Goal: Task Accomplishment & Management: Use online tool/utility

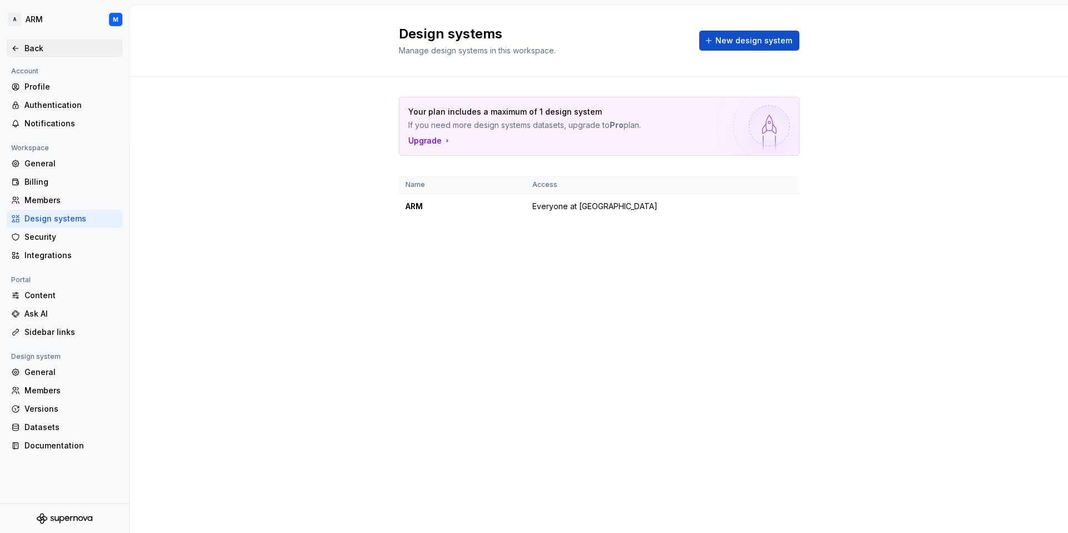
click at [11, 48] on icon at bounding box center [15, 48] width 9 height 9
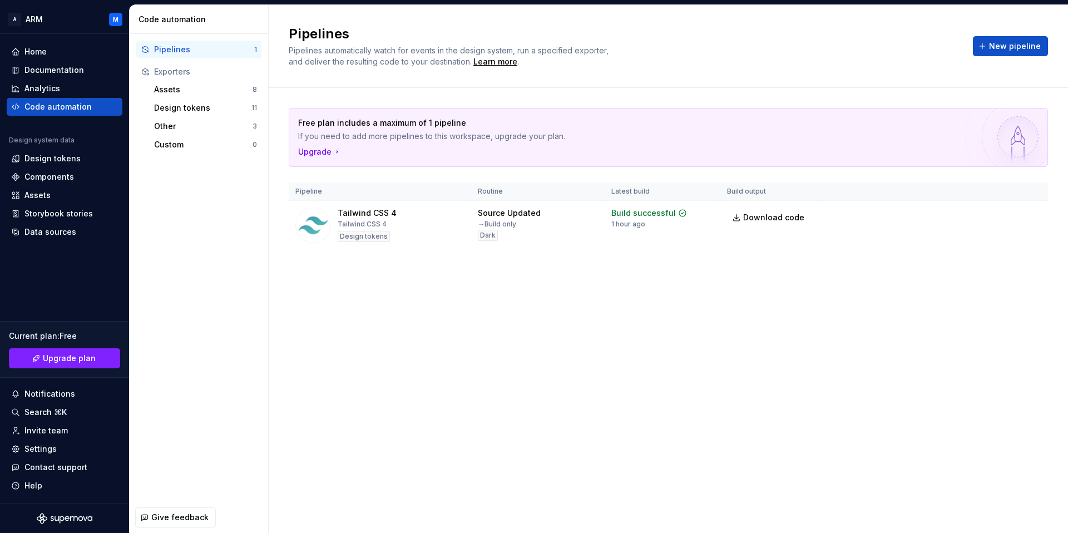
click at [1053, 217] on div "Free plan includes a maximum of 1 pipeline If you need to add more pipelines to…" at bounding box center [668, 190] width 799 height 204
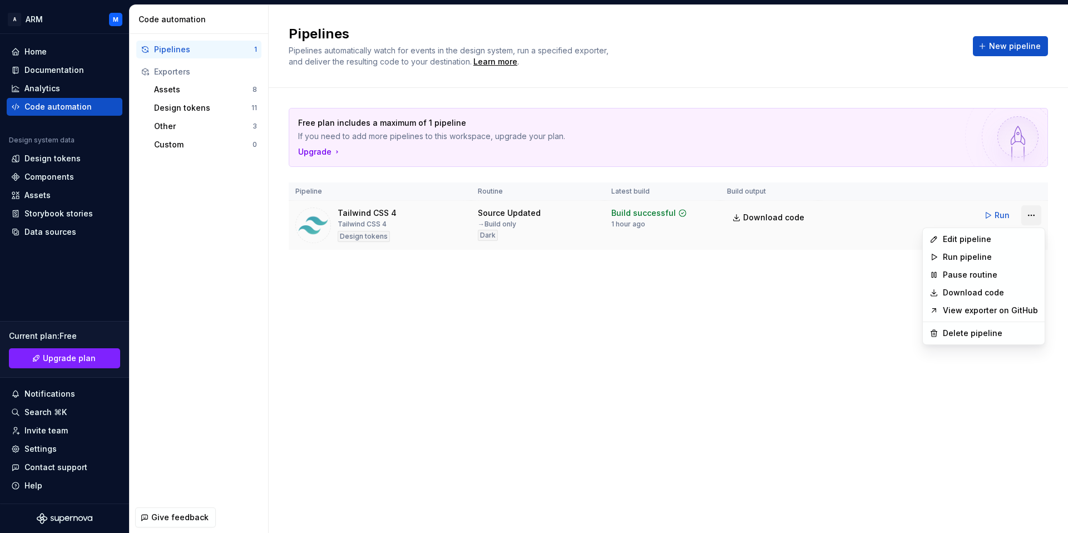
click at [1031, 215] on html "A ARM M Home Documentation Analytics Code automation Design system data Design …" at bounding box center [534, 266] width 1068 height 533
click at [968, 243] on div "Edit pipeline" at bounding box center [989, 239] width 95 height 11
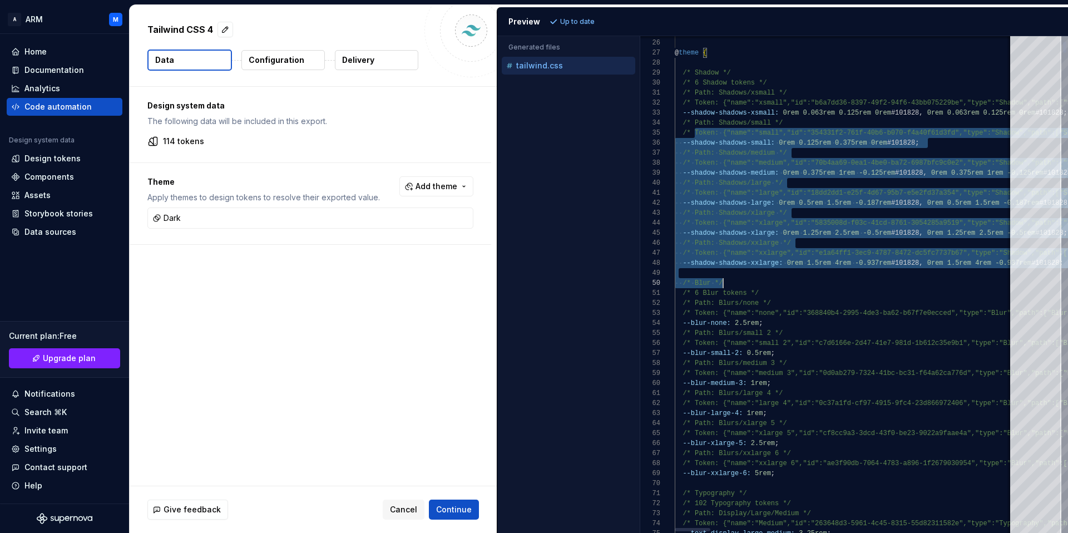
type textarea "**********"
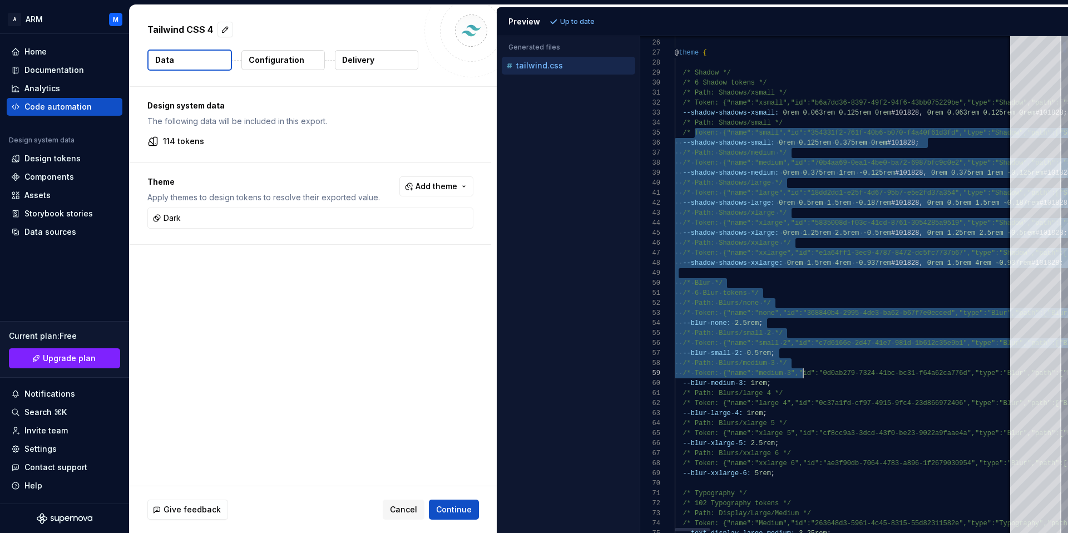
drag, startPoint x: 694, startPoint y: 128, endPoint x: 802, endPoint y: 374, distance: 267.7
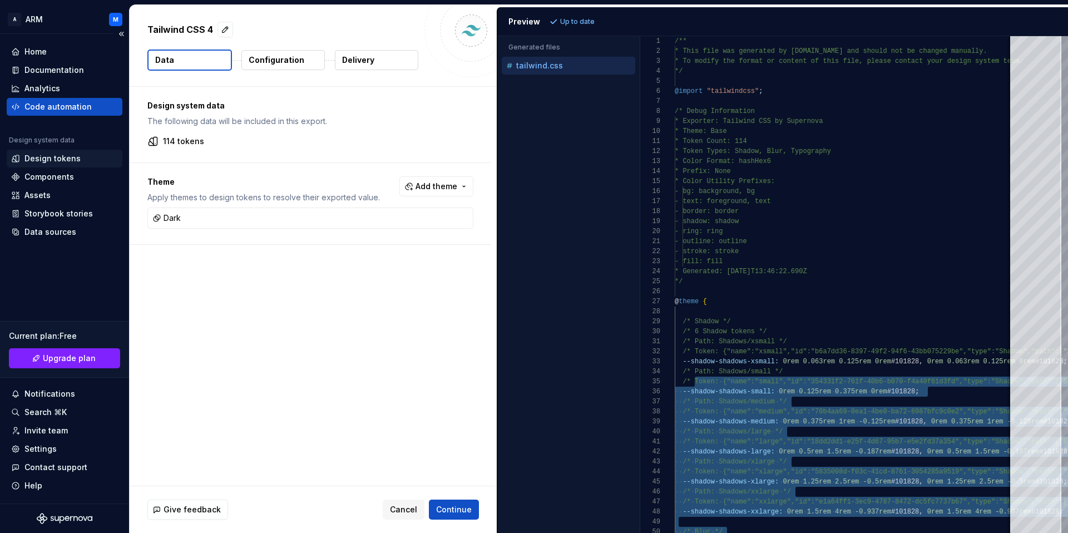
click at [29, 156] on div "Design tokens" at bounding box center [52, 158] width 56 height 11
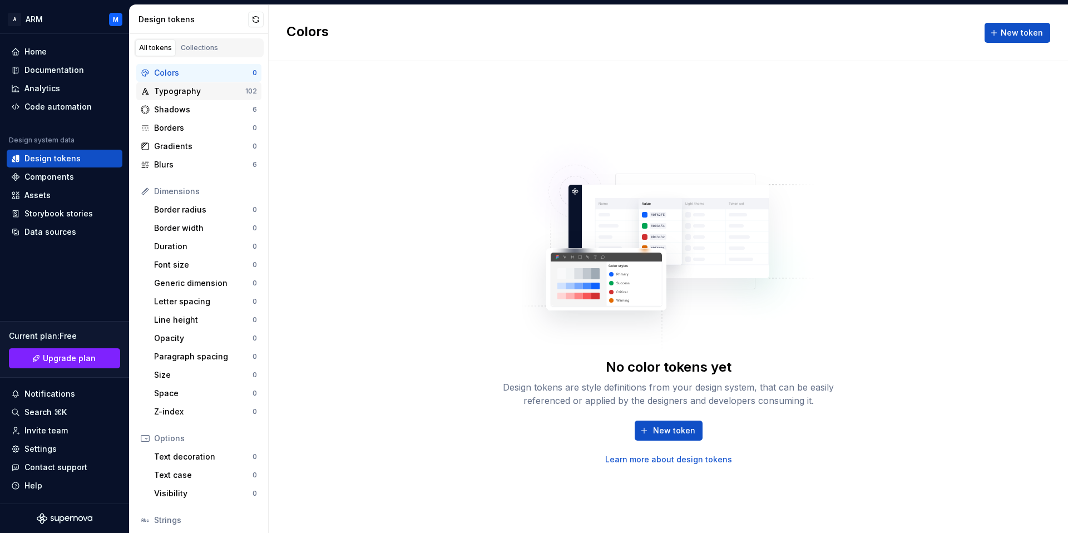
click at [163, 93] on div "Typography" at bounding box center [199, 91] width 91 height 11
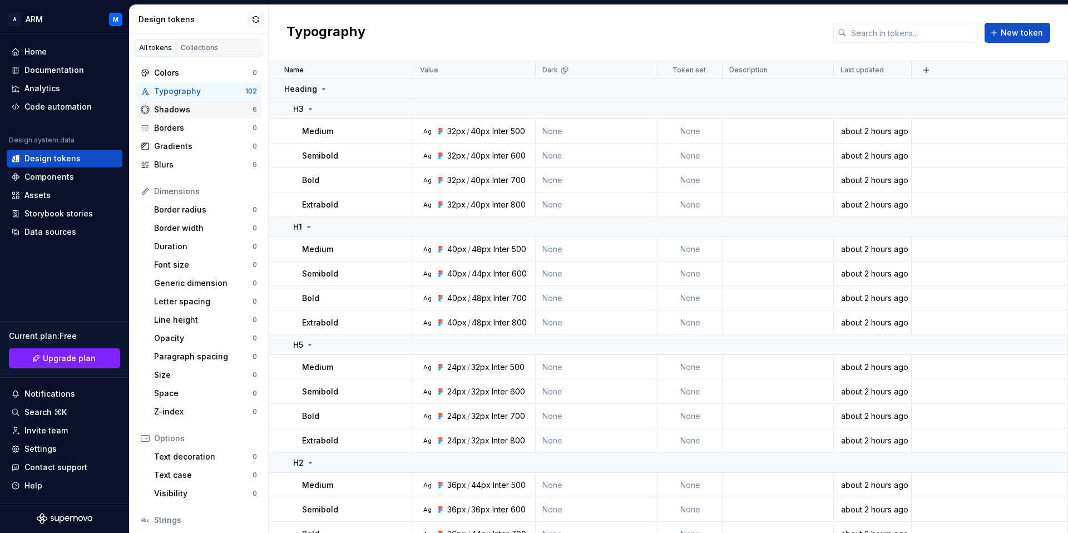
click at [181, 109] on div "Shadows" at bounding box center [203, 109] width 98 height 11
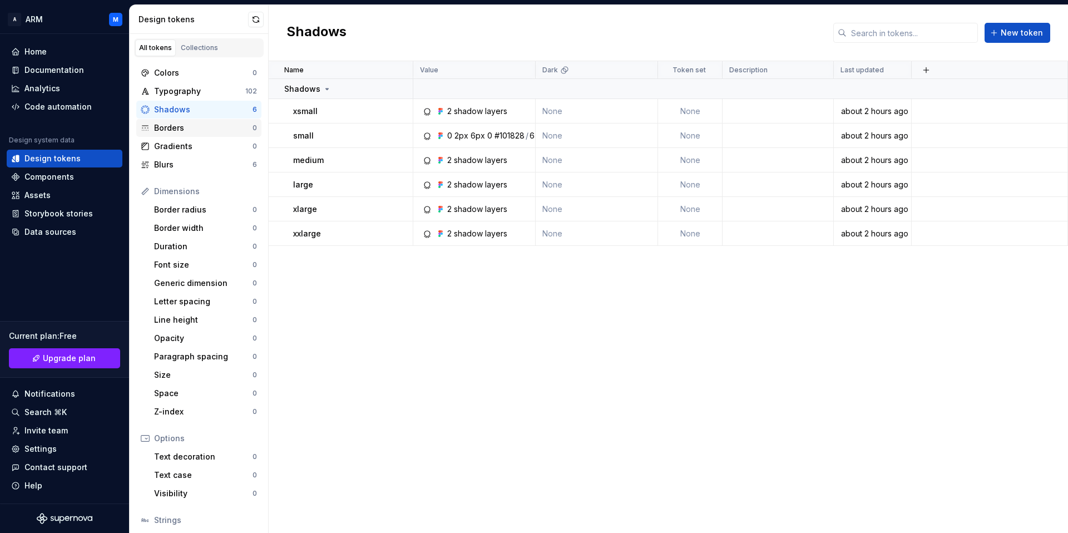
click at [187, 131] on div "Borders" at bounding box center [203, 127] width 98 height 11
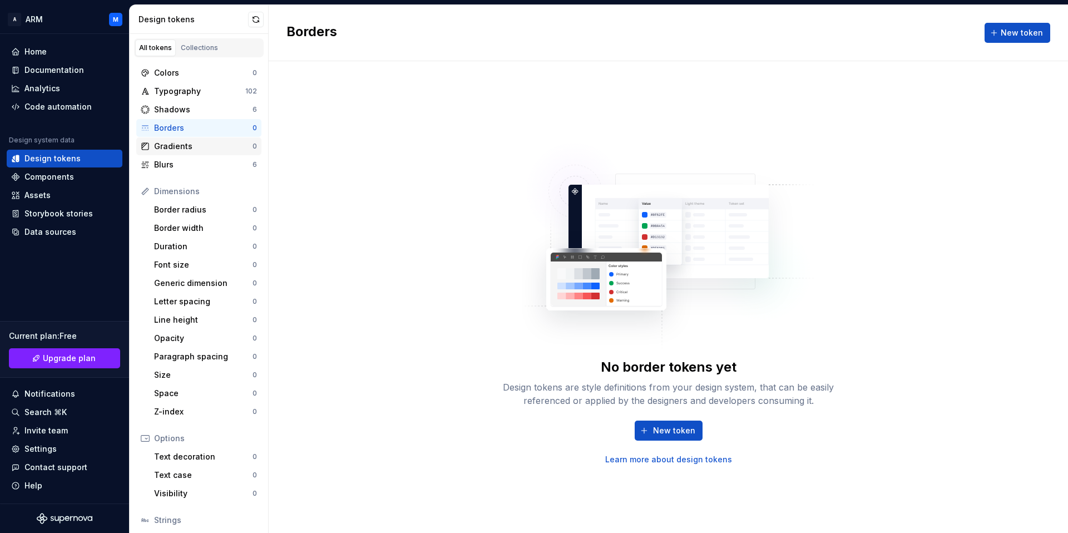
click at [185, 138] on div "Gradients 0" at bounding box center [198, 146] width 125 height 18
click at [197, 166] on div "Blurs" at bounding box center [203, 164] width 98 height 11
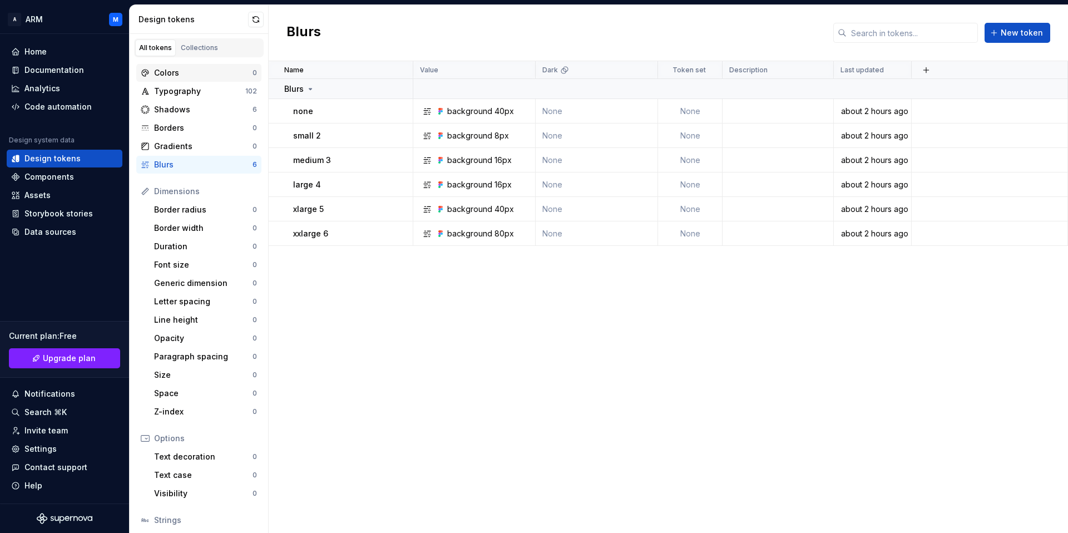
click at [175, 75] on div "Colors" at bounding box center [203, 72] width 98 height 11
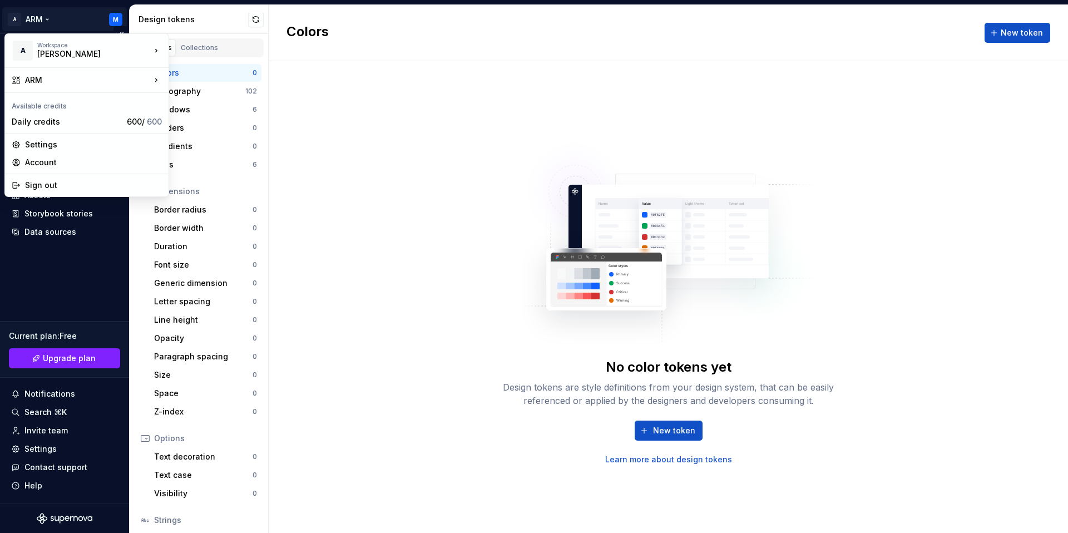
click at [29, 22] on html "A ARM M Home Documentation Analytics Code automation Design system data Design …" at bounding box center [534, 266] width 1068 height 533
click at [476, 156] on html "A ARM M Home Documentation Analytics Code automation Design system data Design …" at bounding box center [534, 266] width 1068 height 533
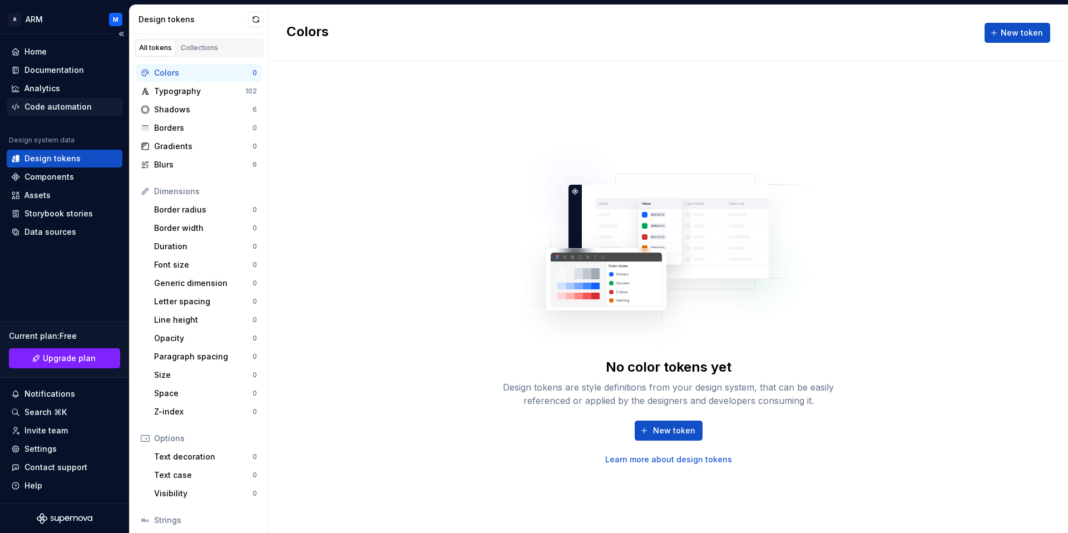
click at [57, 103] on div "Code automation" at bounding box center [57, 106] width 67 height 11
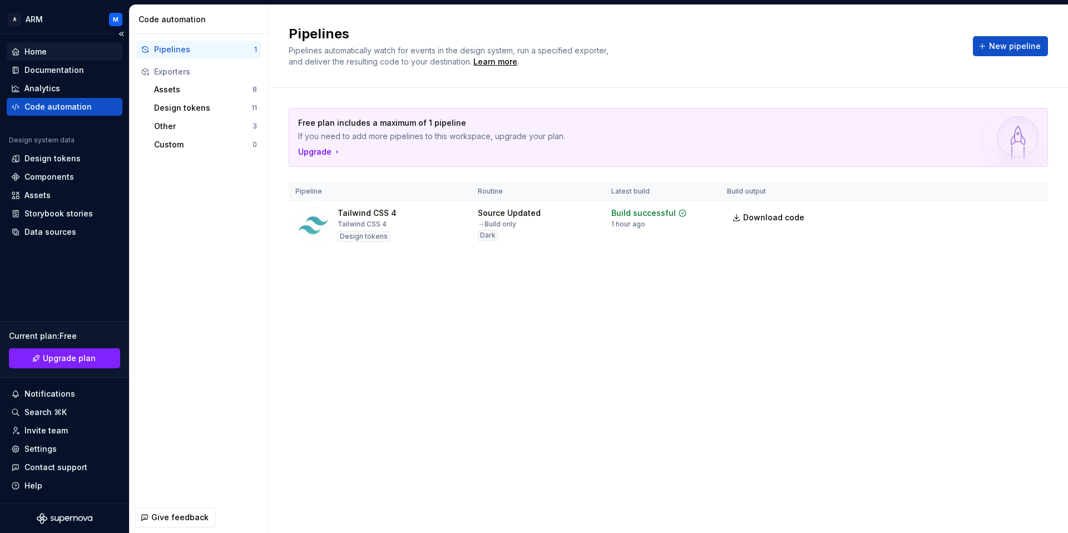
click at [38, 55] on div "Home" at bounding box center [35, 51] width 22 height 11
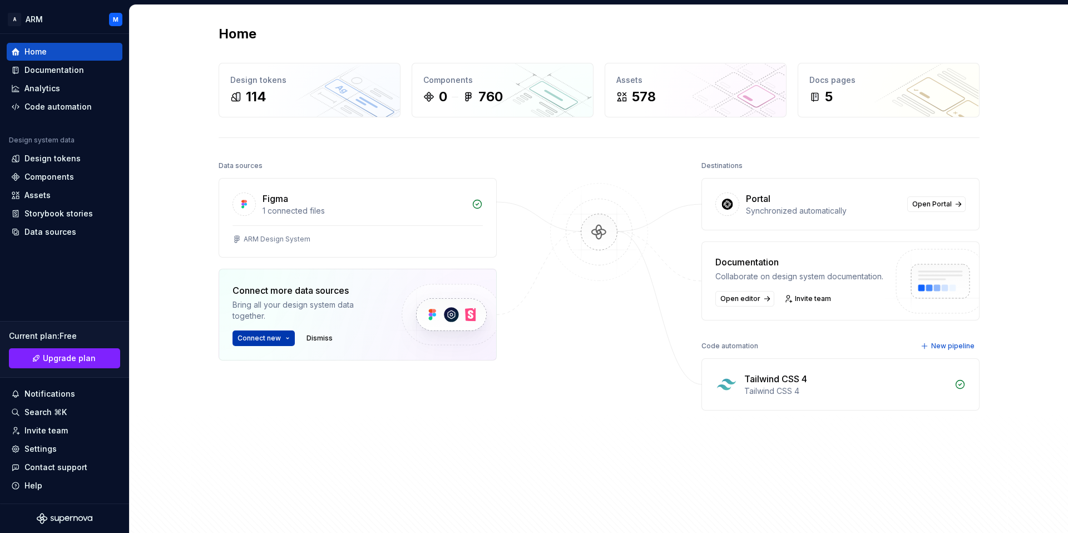
click at [273, 334] on span "Connect new" at bounding box center [258, 338] width 43 height 9
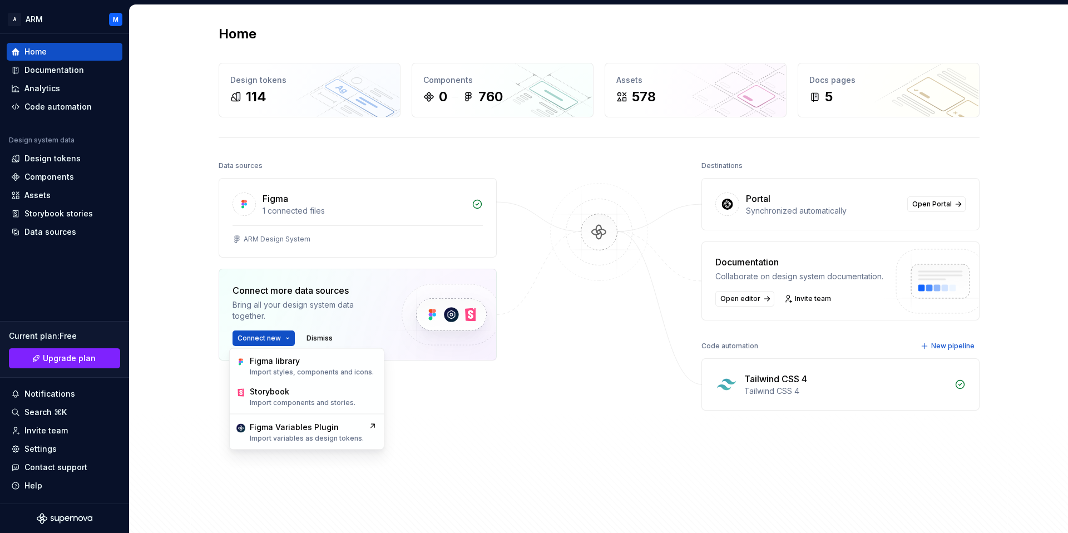
click at [529, 429] on div "Data sources Figma 1 connected files ARM Design System Connect more data source…" at bounding box center [599, 340] width 761 height 364
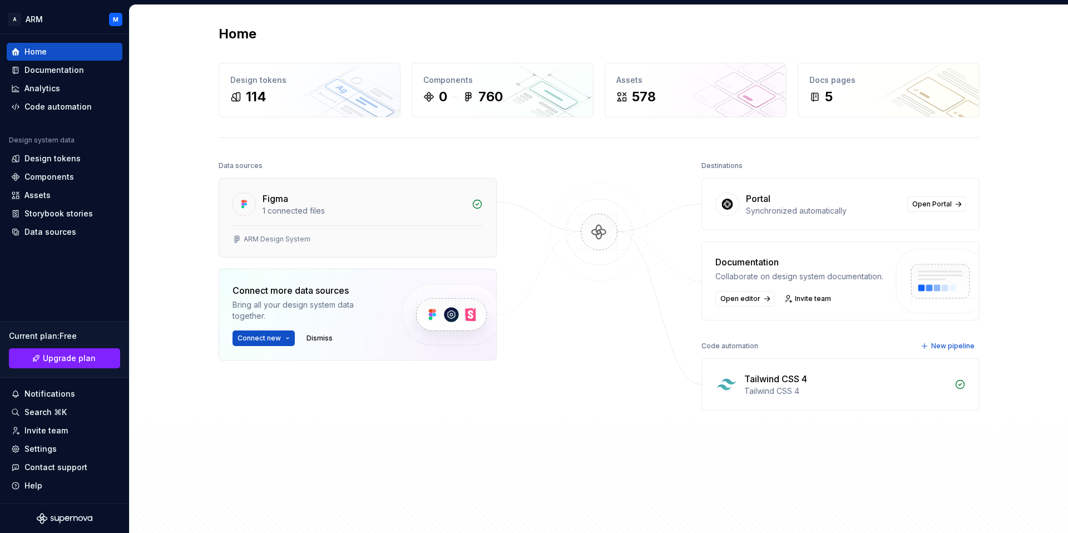
click at [259, 240] on div "ARM Design System" at bounding box center [277, 239] width 67 height 9
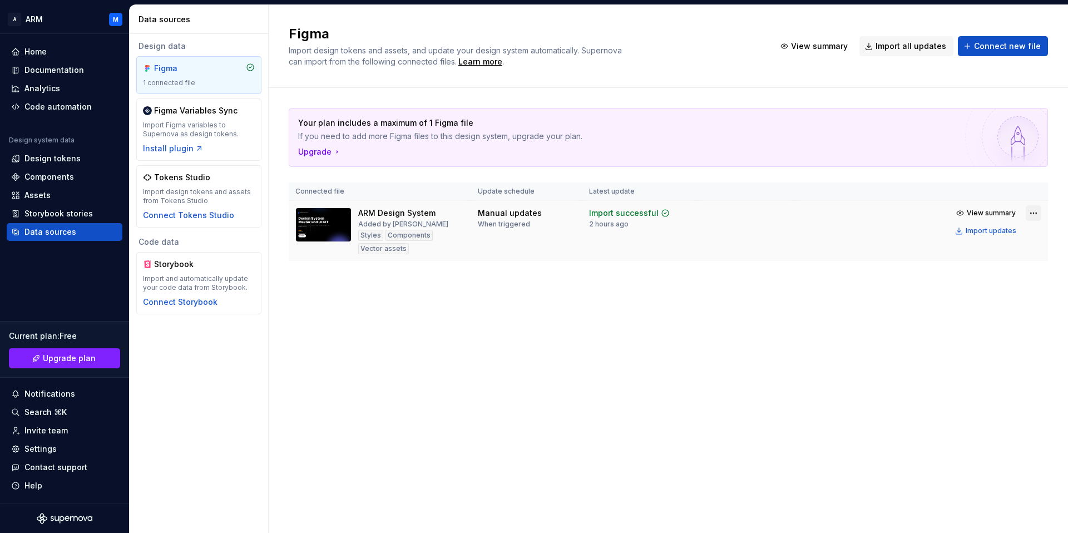
click at [1031, 211] on html "A ARM M Home Documentation Analytics Code automation Design system data Design …" at bounding box center [534, 266] width 1068 height 533
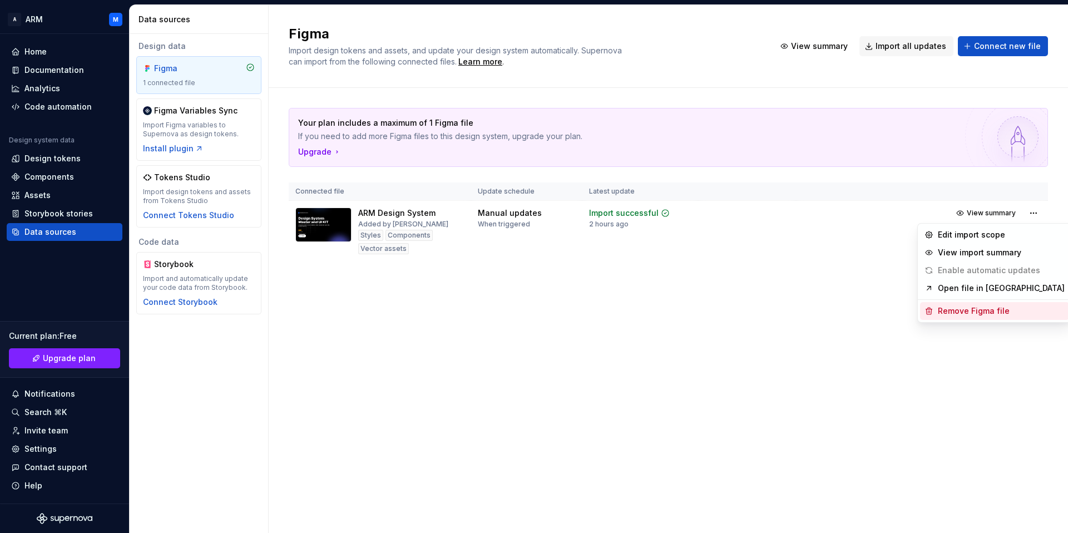
click at [966, 312] on div "Remove Figma file" at bounding box center [1000, 310] width 127 height 11
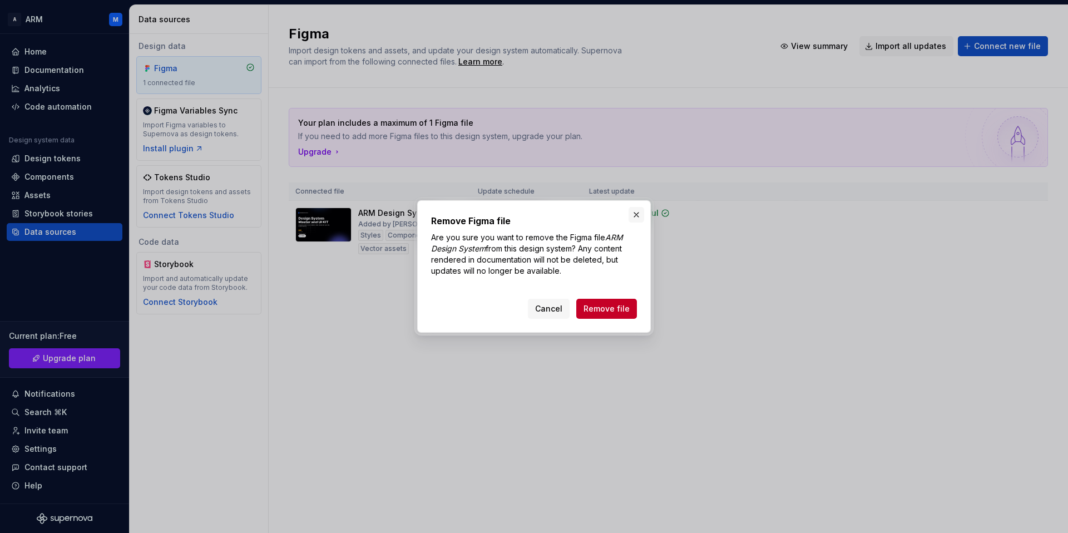
click at [639, 219] on button "button" at bounding box center [636, 215] width 16 height 16
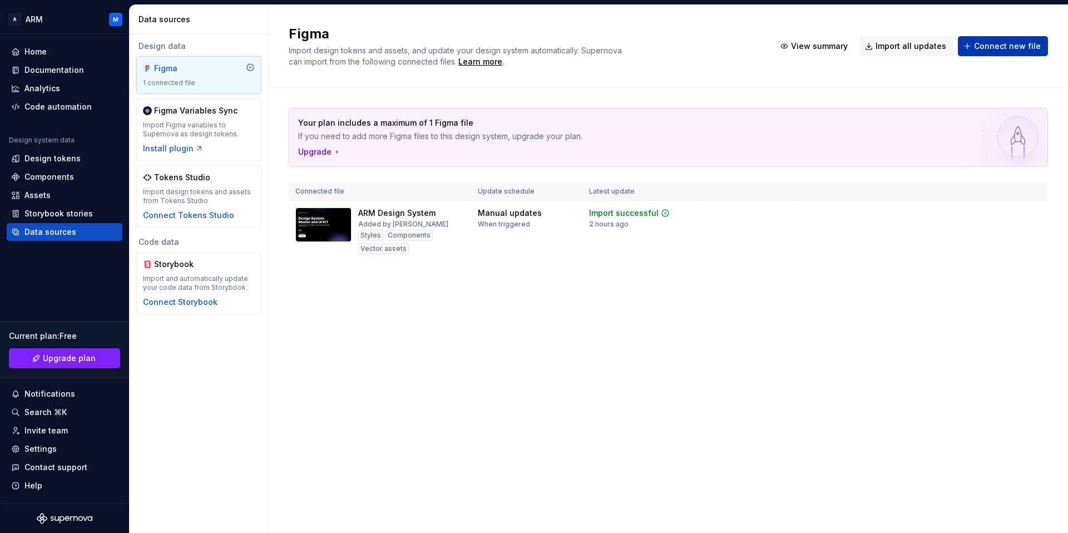
click at [1005, 48] on span "Connect new file" at bounding box center [1007, 46] width 67 height 11
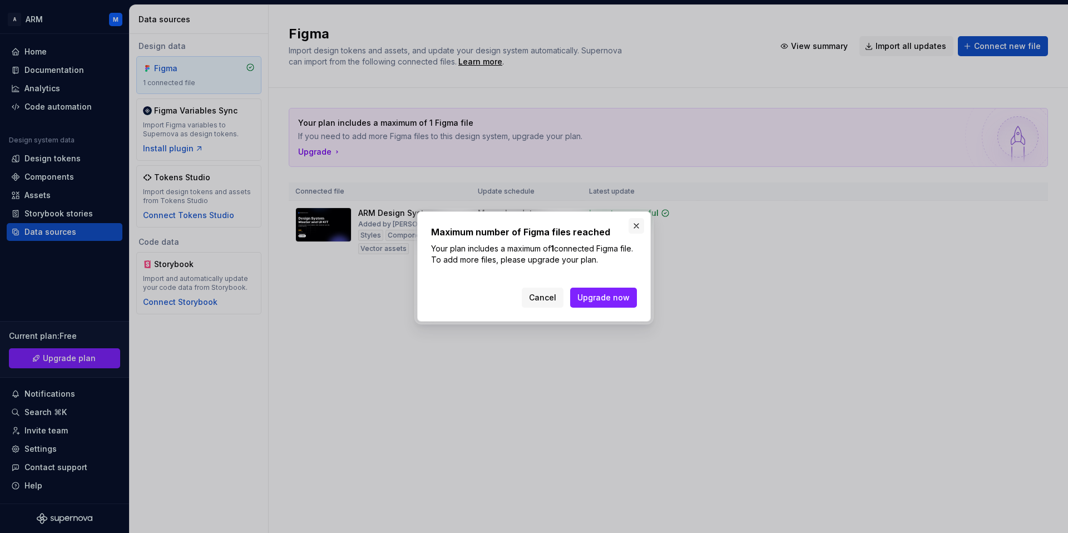
click at [639, 222] on button "button" at bounding box center [636, 226] width 16 height 16
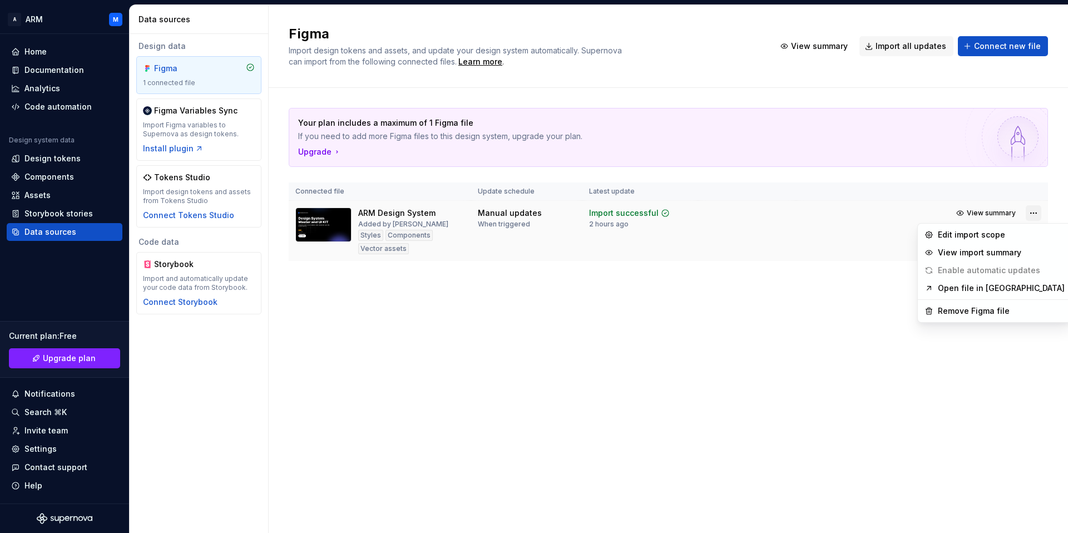
click at [1033, 212] on html "A ARM M Home Documentation Analytics Code automation Design system data Design …" at bounding box center [534, 266] width 1068 height 533
drag, startPoint x: 973, startPoint y: 310, endPoint x: 960, endPoint y: 365, distance: 56.4
click at [962, 371] on html "A ARM M Home Documentation Analytics Code automation Design system data Design …" at bounding box center [534, 266] width 1068 height 533
click at [952, 234] on div "Edit import scope" at bounding box center [1000, 234] width 127 height 11
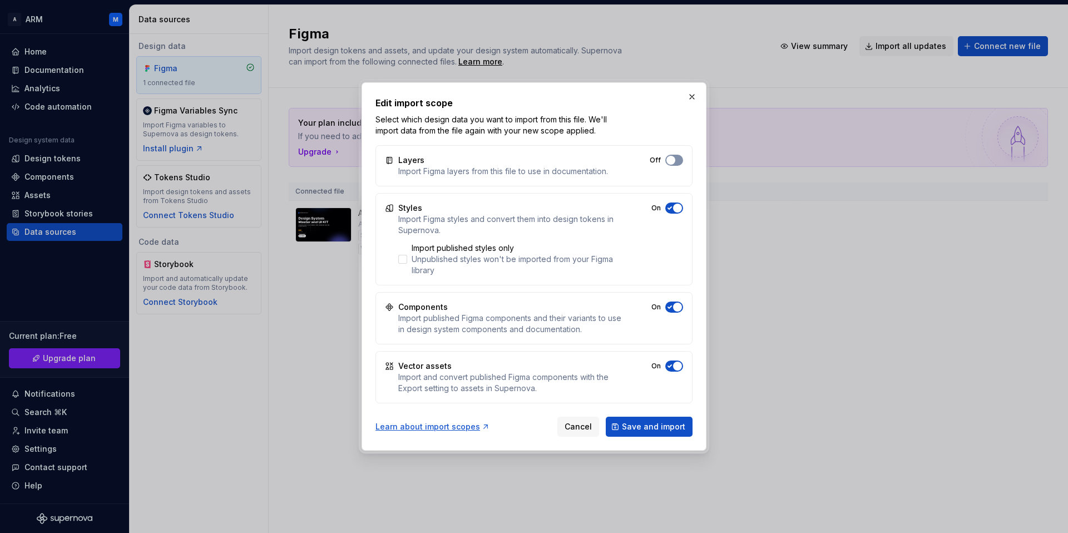
click at [675, 158] on button "Off" at bounding box center [674, 160] width 18 height 11
drag, startPoint x: 457, startPoint y: 171, endPoint x: 583, endPoint y: 170, distance: 125.7
click at [583, 170] on div "Import Figma layers from this file to use in documentation." at bounding box center [503, 171] width 210 height 11
click at [404, 256] on div at bounding box center [402, 259] width 9 height 9
click at [406, 258] on div at bounding box center [402, 259] width 9 height 9
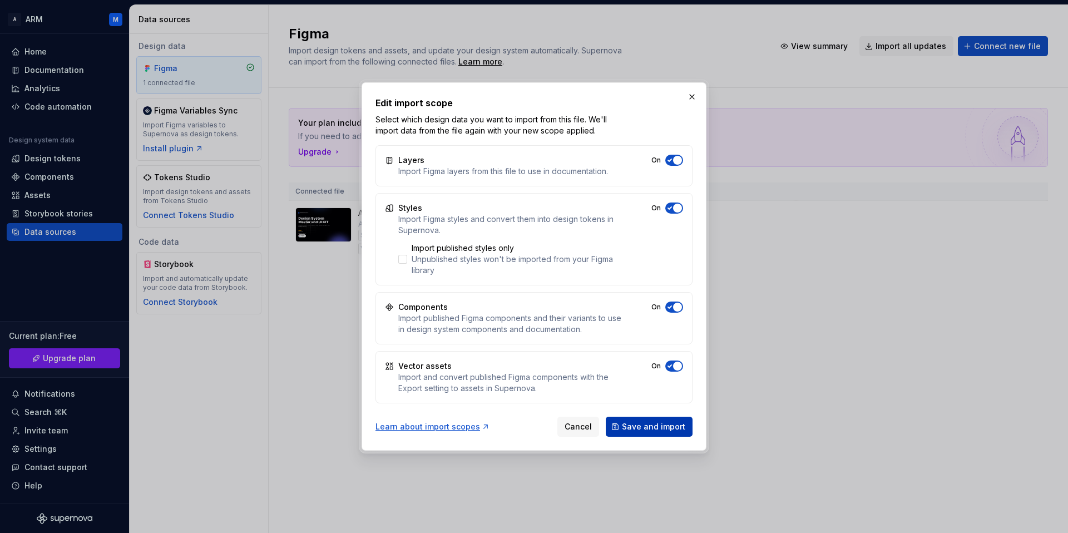
click at [661, 426] on span "Save and import" at bounding box center [653, 426] width 63 height 11
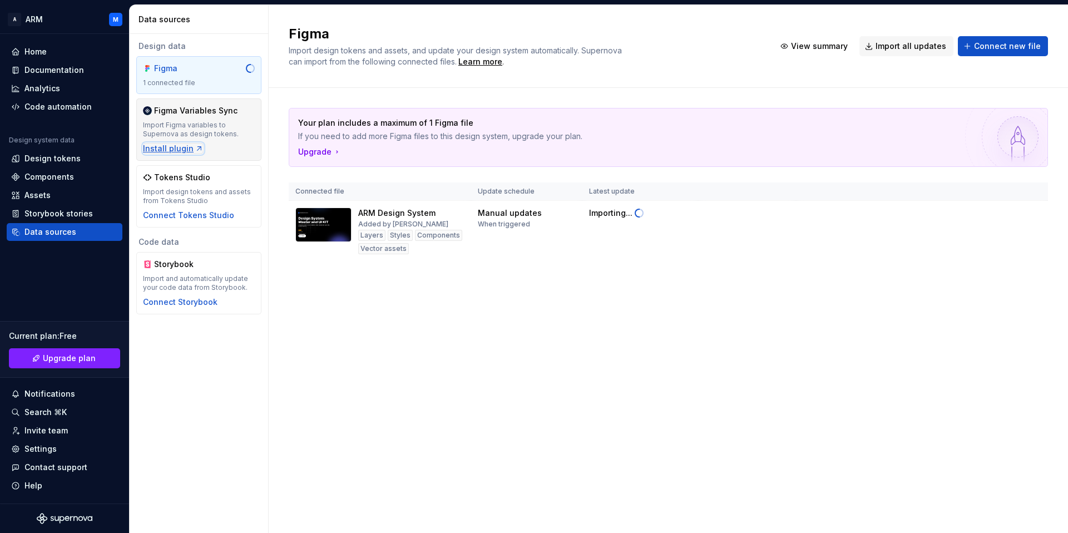
click at [172, 145] on div "Install plugin" at bounding box center [173, 148] width 61 height 11
click at [46, 162] on div "Design tokens" at bounding box center [52, 158] width 56 height 11
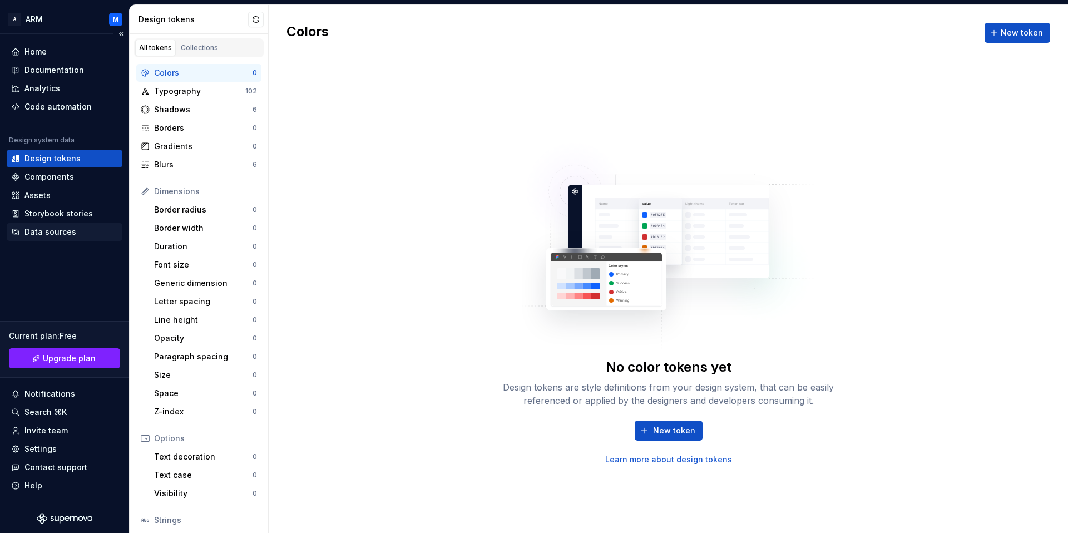
click at [69, 240] on div "Data sources" at bounding box center [65, 232] width 116 height 18
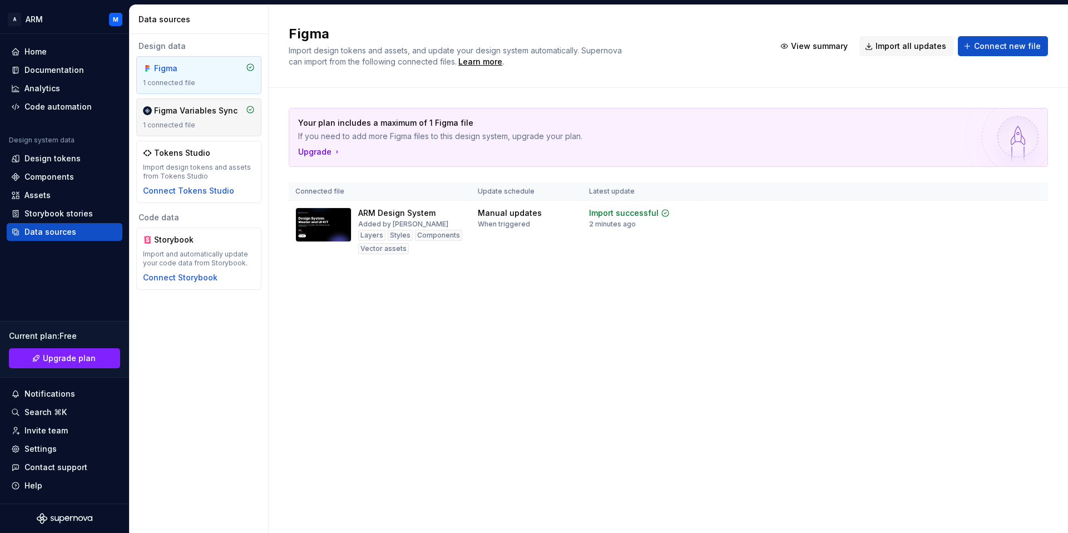
click at [192, 120] on div "Figma Variables Sync 1 connected file" at bounding box center [199, 117] width 112 height 24
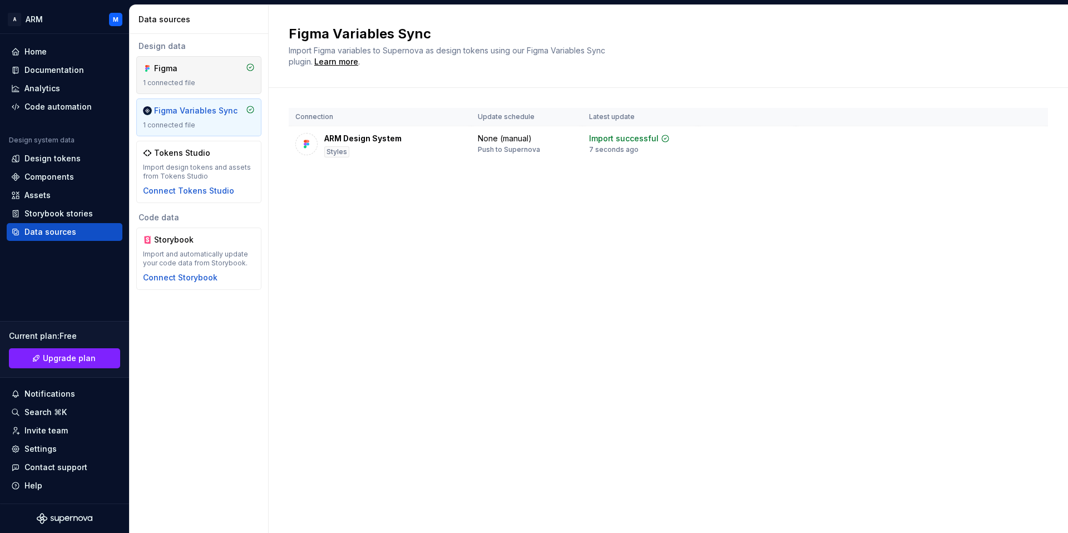
click at [207, 70] on div "Figma" at bounding box center [180, 68] width 53 height 11
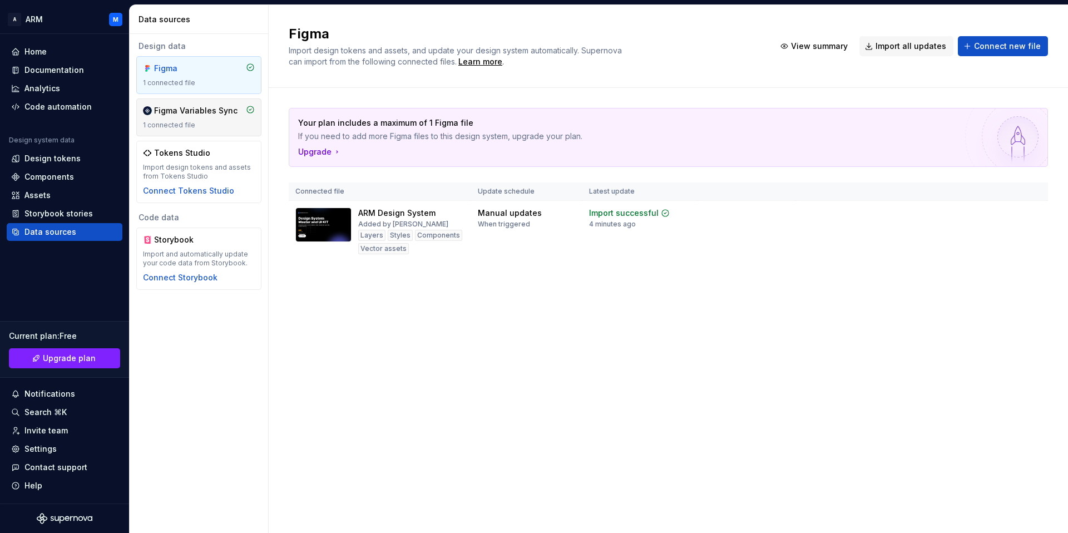
click at [191, 110] on div "Figma Variables Sync" at bounding box center [195, 110] width 83 height 11
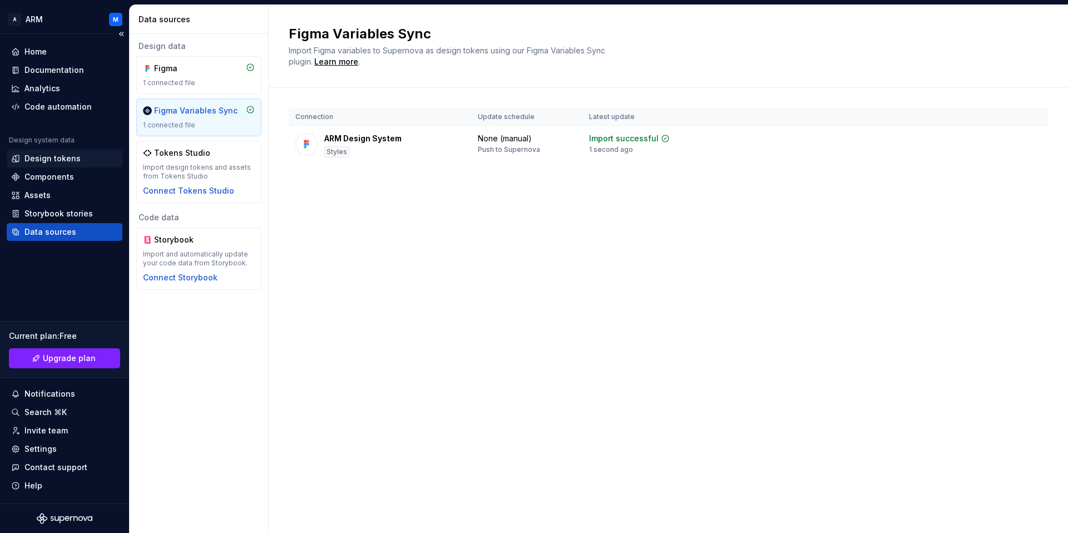
click at [57, 160] on div "Design tokens" at bounding box center [52, 158] width 56 height 11
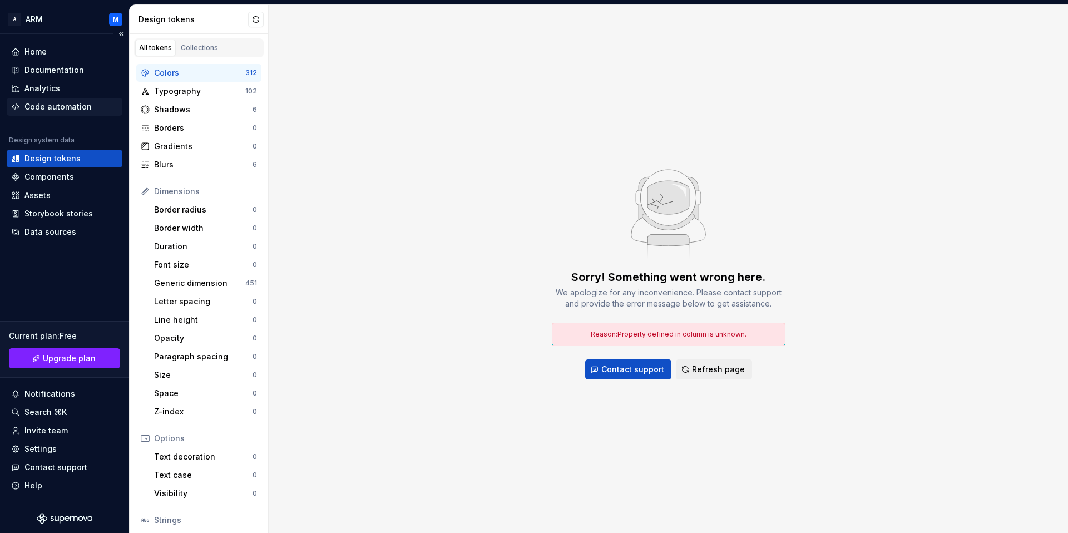
click at [70, 106] on div "Code automation" at bounding box center [57, 106] width 67 height 11
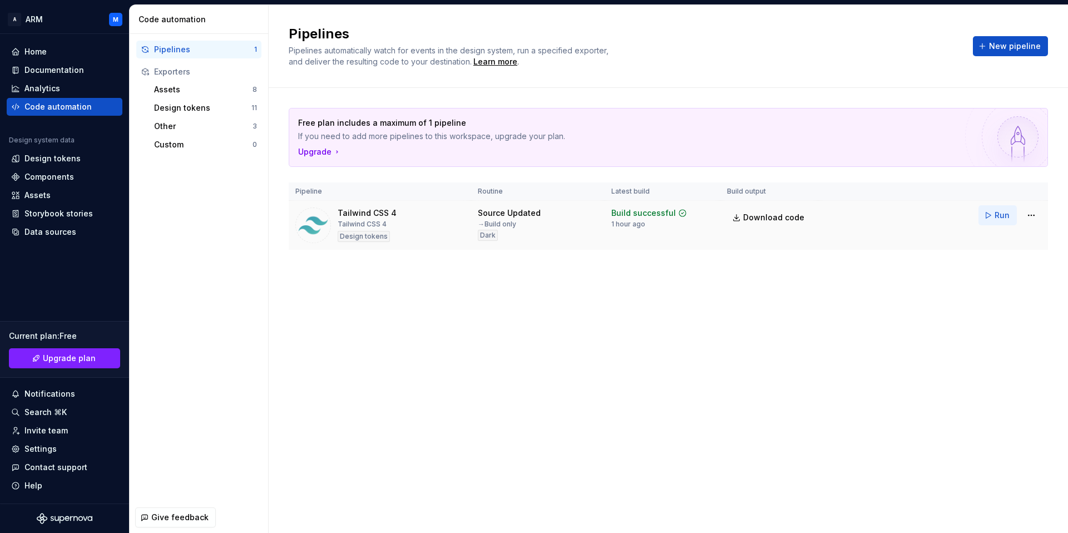
click at [994, 215] on button "Run" at bounding box center [997, 215] width 38 height 20
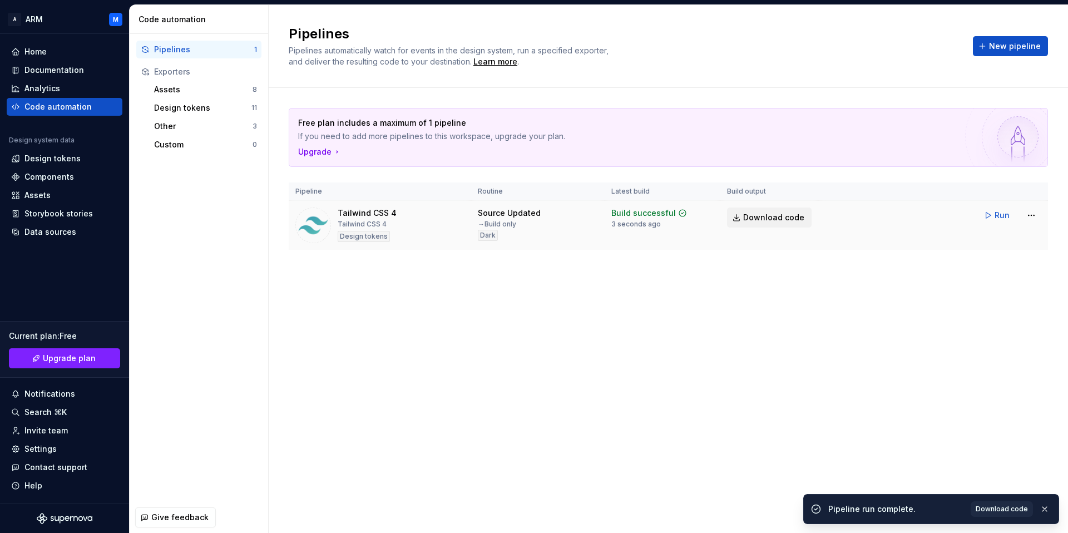
click at [755, 219] on span "Download code" at bounding box center [773, 217] width 61 height 11
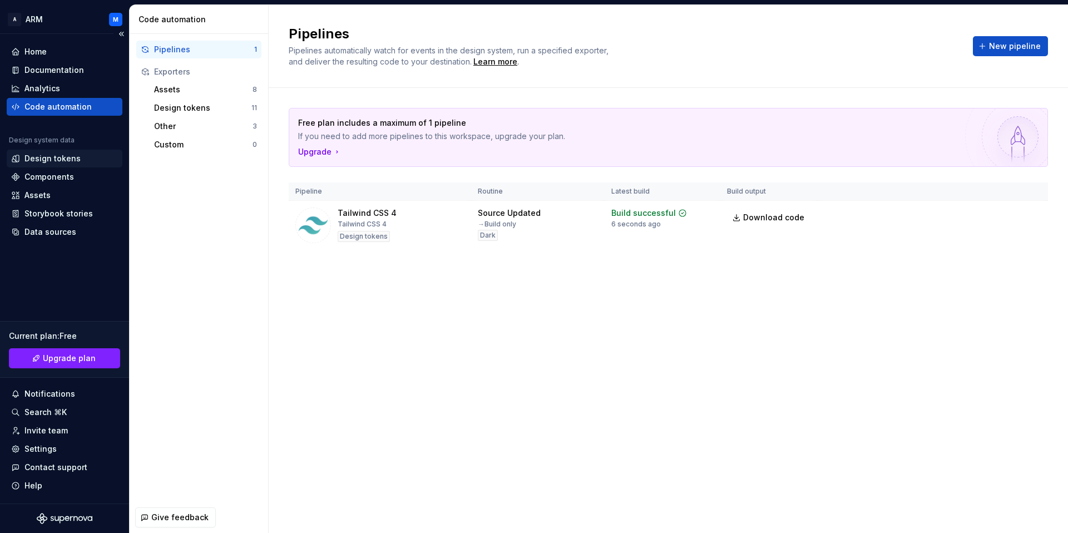
click at [52, 156] on div "Design tokens" at bounding box center [52, 158] width 56 height 11
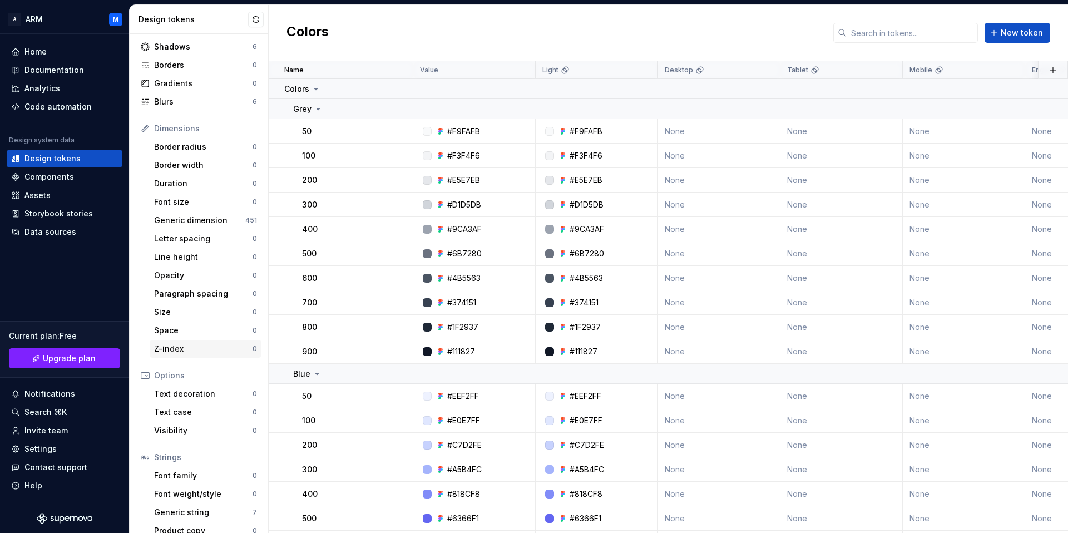
scroll to position [76, 0]
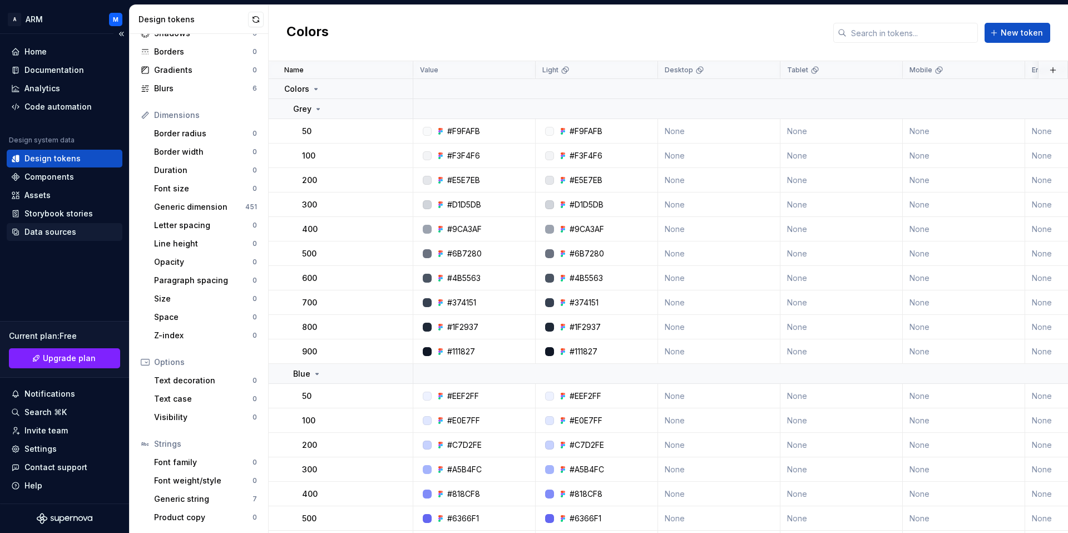
click at [50, 236] on div "Data sources" at bounding box center [50, 231] width 52 height 11
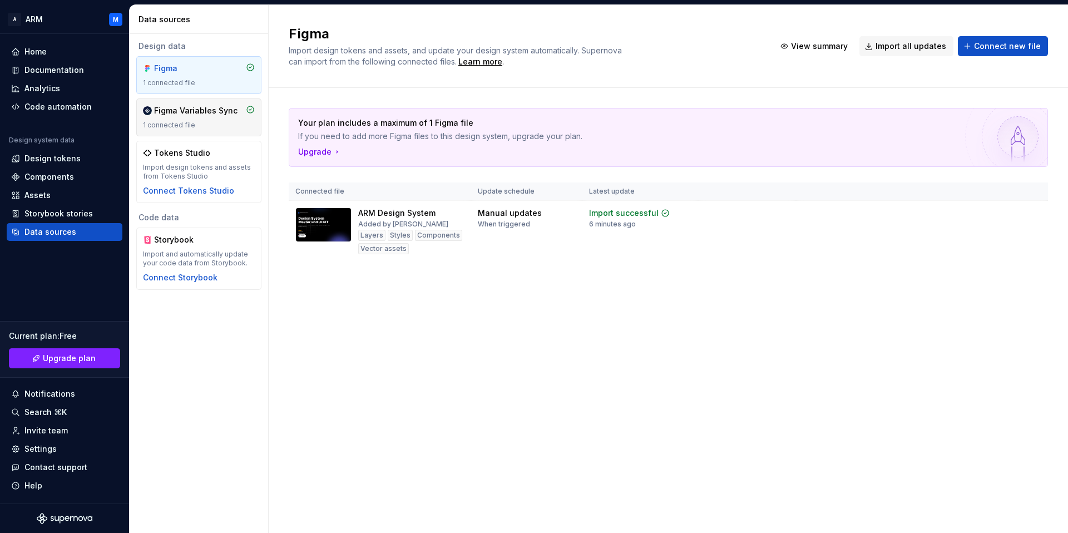
click at [195, 121] on div "1 connected file" at bounding box center [199, 125] width 112 height 9
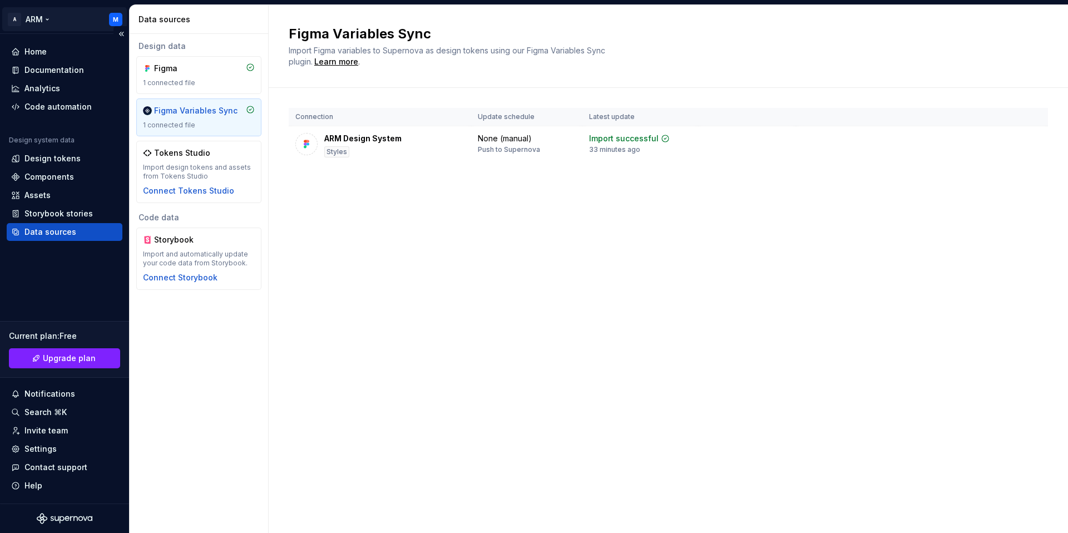
click at [113, 17] on html "A ARM M Home Documentation Analytics Code automation Design system data Design …" at bounding box center [534, 266] width 1068 height 533
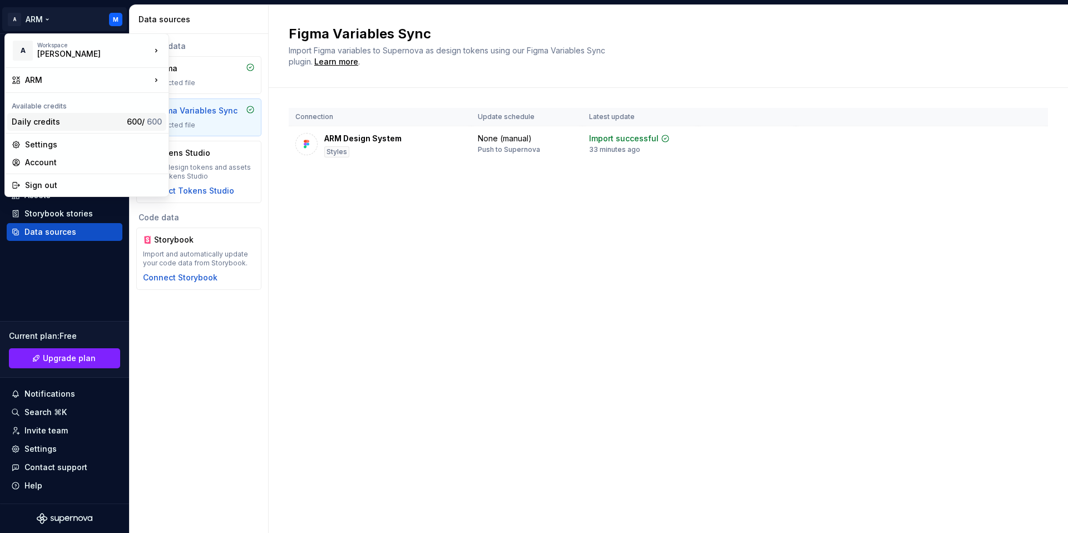
click at [73, 122] on div "Daily credits" at bounding box center [67, 121] width 111 height 11
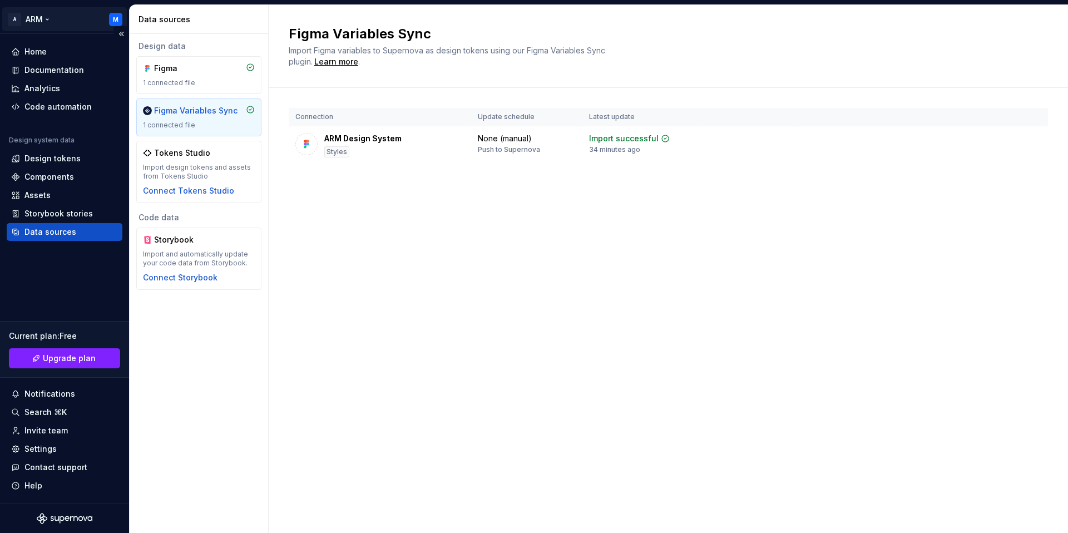
click at [117, 17] on html "A ARM M Home Documentation Analytics Code automation Design system data Design …" at bounding box center [534, 266] width 1068 height 533
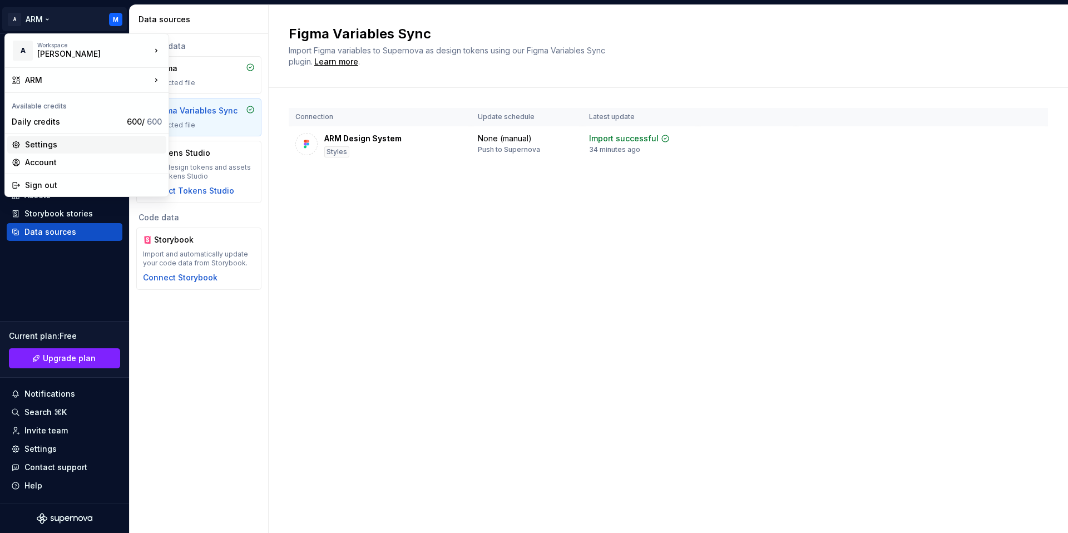
click at [54, 141] on div "Settings" at bounding box center [93, 144] width 137 height 11
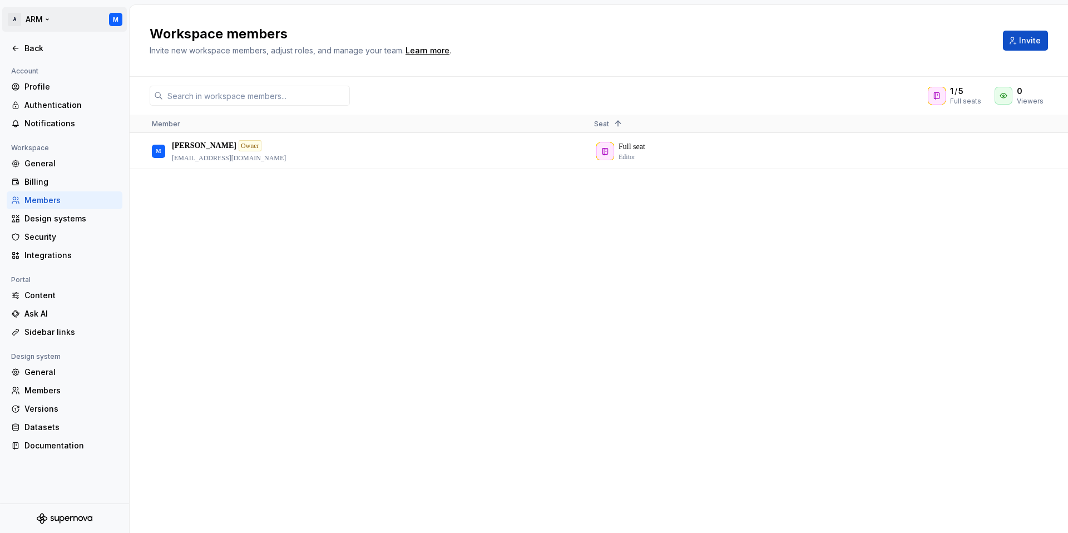
click at [108, 20] on html "A ARM M Back Account Profile Authentication Notifications Workspace General Bil…" at bounding box center [534, 266] width 1068 height 533
click at [42, 24] on html "A ARM M Back Account Profile Authentication Notifications Workspace General Bil…" at bounding box center [534, 266] width 1068 height 533
click at [116, 19] on html "A ARM M Back Account Profile Authentication Notifications Workspace General Bil…" at bounding box center [534, 266] width 1068 height 533
click at [229, 307] on html "A ARM M Back Account Profile Authentication Notifications Workspace General Bil…" at bounding box center [534, 266] width 1068 height 533
click at [22, 45] on div "Back" at bounding box center [64, 48] width 107 height 11
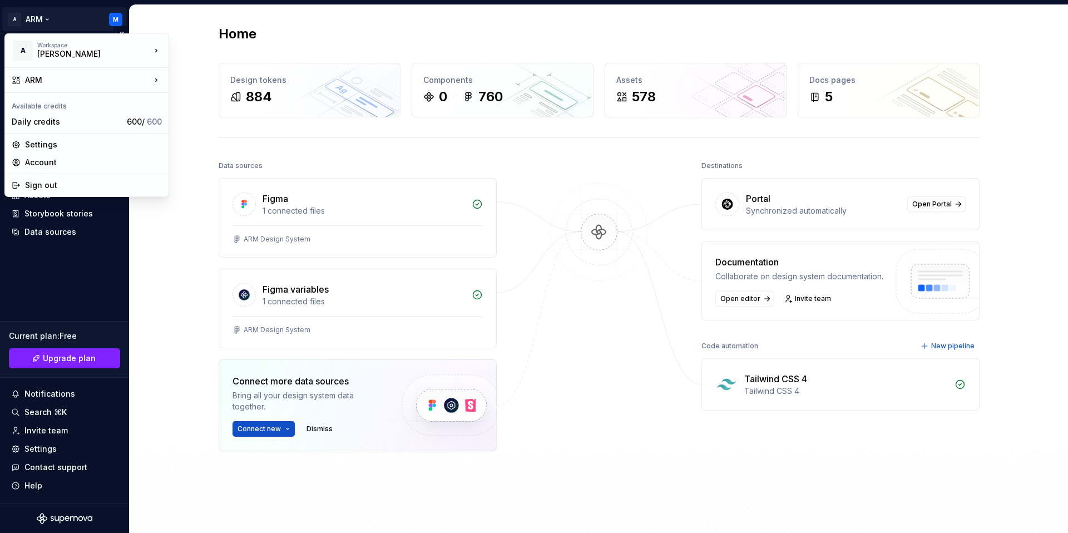
click at [112, 18] on html "A ARM M Home Documentation Analytics Code automation Design system data Design …" at bounding box center [534, 266] width 1068 height 533
click at [53, 162] on div "Account" at bounding box center [93, 162] width 137 height 11
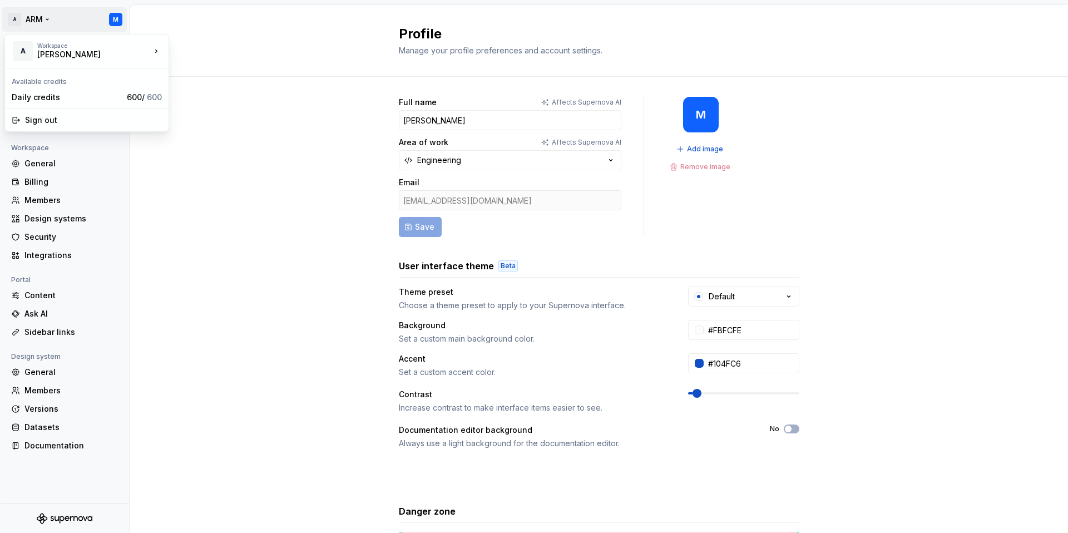
click at [115, 16] on html "A ARM M Back Account Profile Authentication Notifications Workspace General Bil…" at bounding box center [534, 266] width 1068 height 533
click at [55, 113] on div "Sign out" at bounding box center [86, 120] width 159 height 18
